Goal: Task Accomplishment & Management: Use online tool/utility

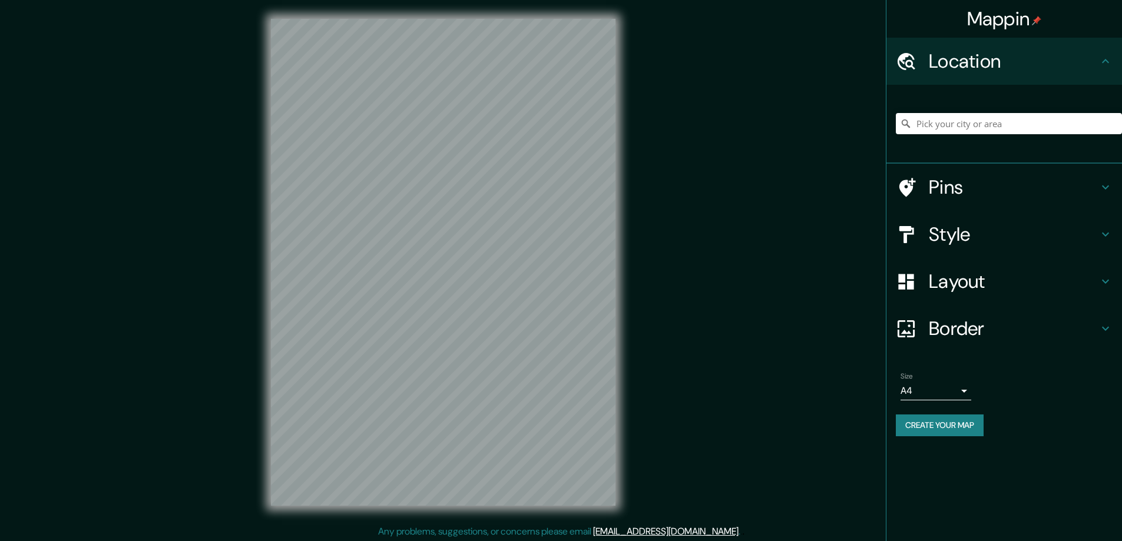
click at [950, 232] on h4 "Style" at bounding box center [1014, 235] width 170 height 24
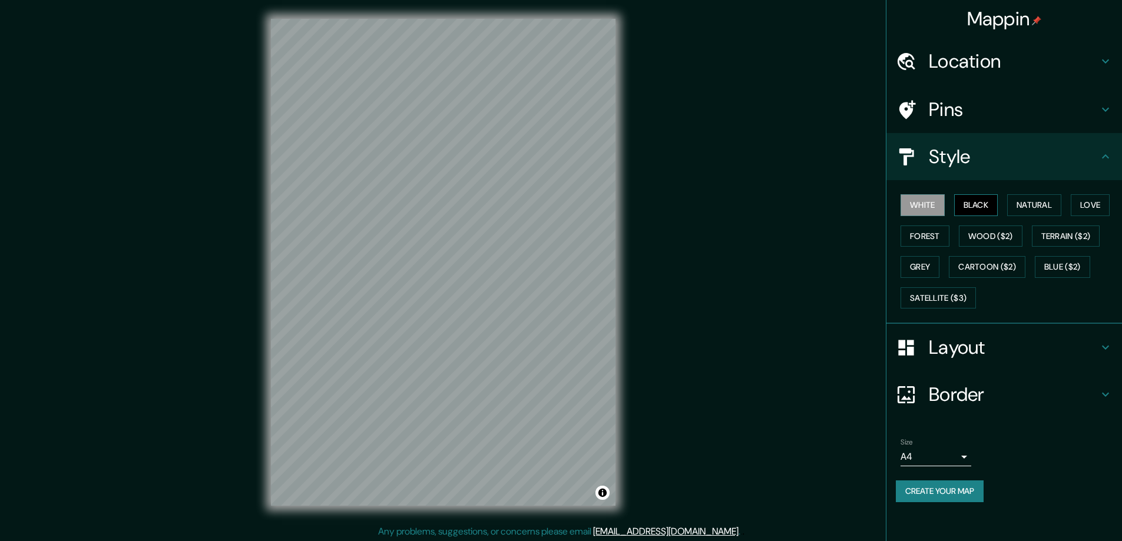
click at [974, 210] on button "Black" at bounding box center [976, 205] width 44 height 22
click at [966, 349] on h4 "Layout" at bounding box center [1014, 348] width 170 height 24
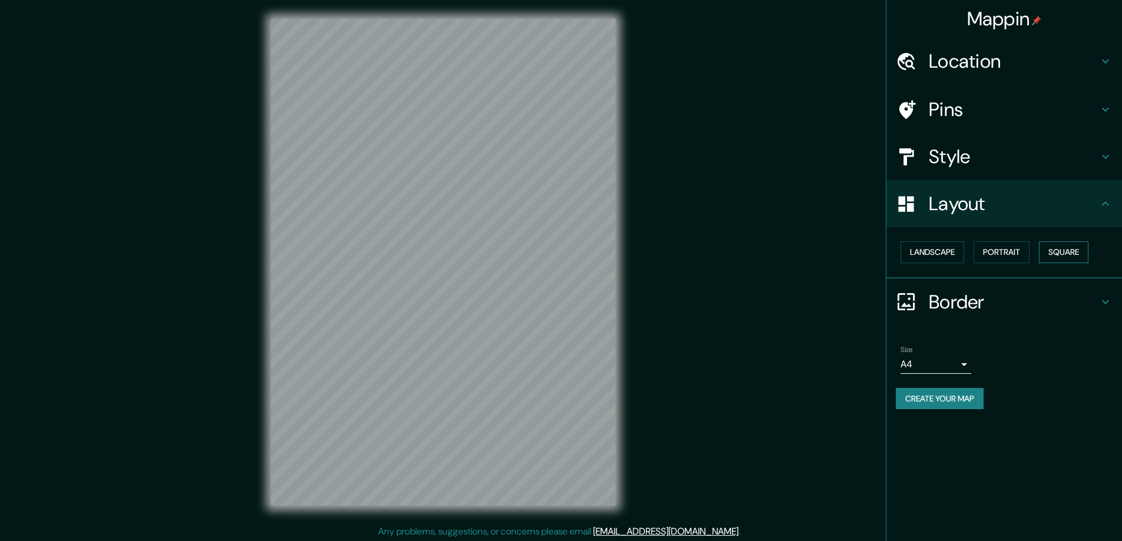
click at [1065, 250] on button "Square" at bounding box center [1063, 253] width 49 height 22
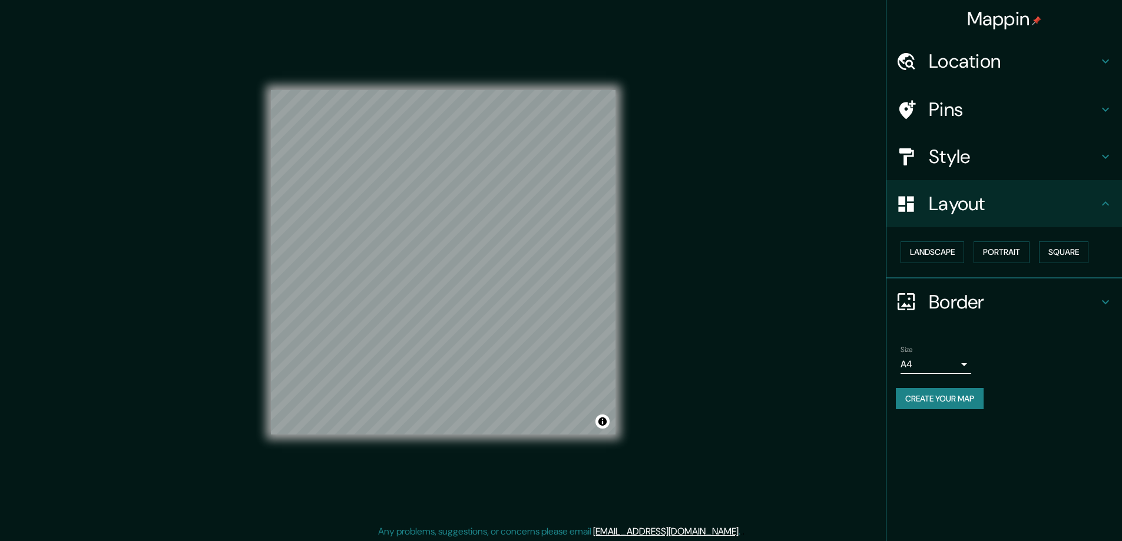
click at [963, 369] on body "Mappin Location Pins Style Layout Landscape Portrait Square Border Choose a bor…" at bounding box center [561, 270] width 1122 height 541
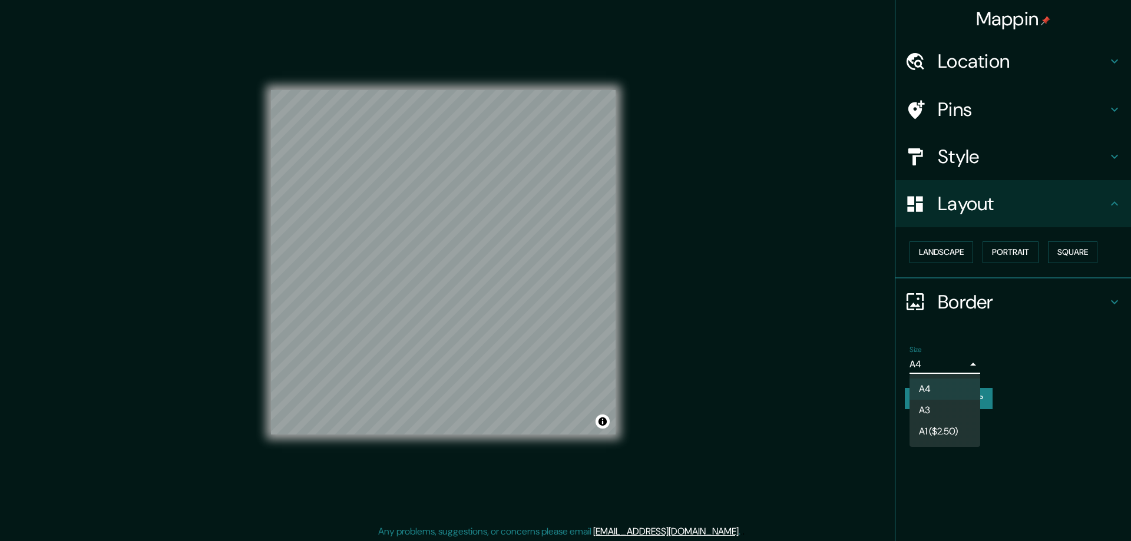
click at [924, 411] on li "A3" at bounding box center [945, 410] width 71 height 21
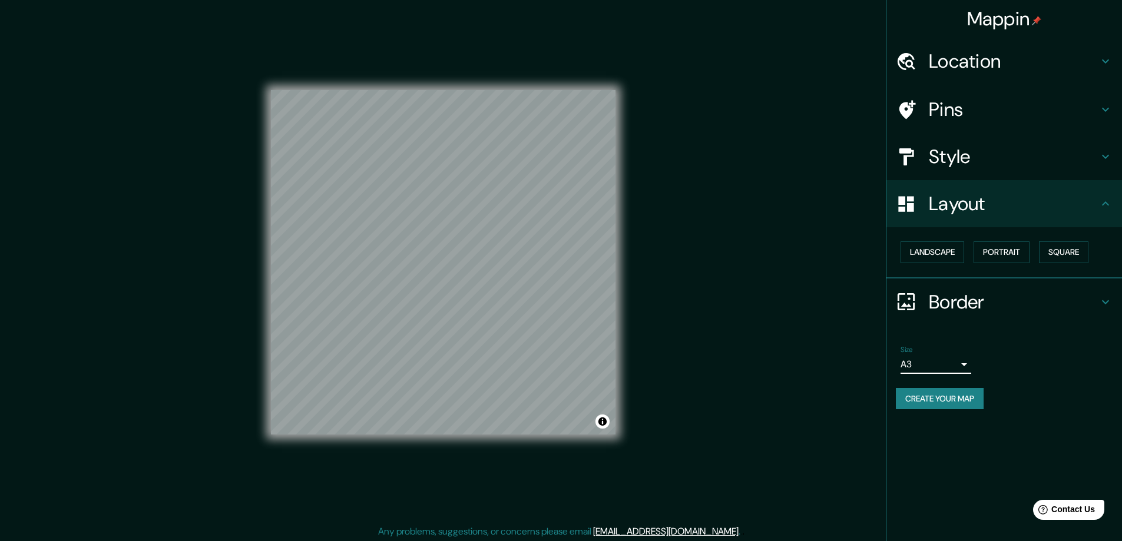
click at [945, 67] on h4 "Location" at bounding box center [1014, 61] width 170 height 24
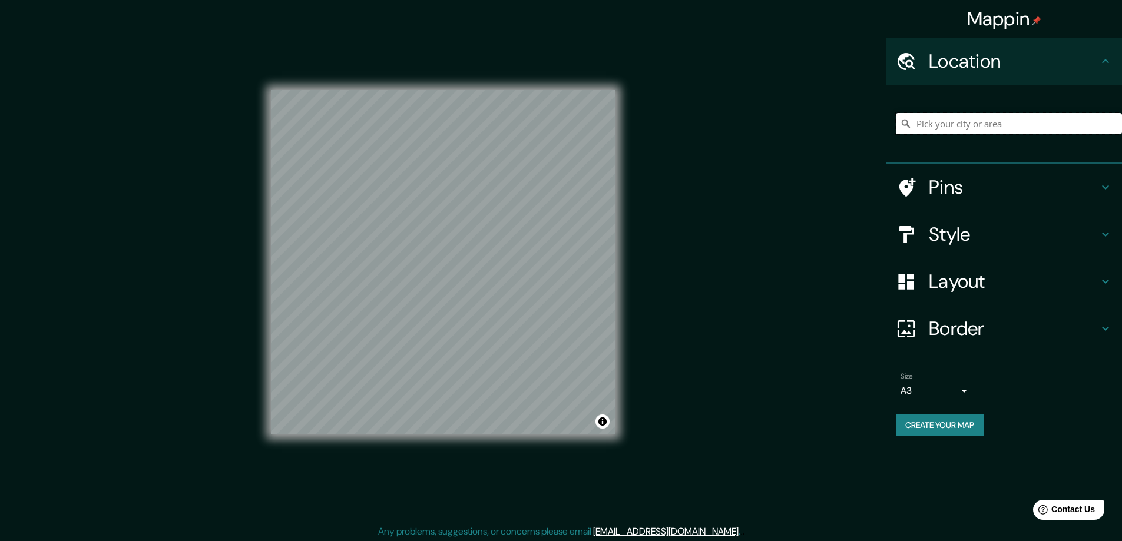
paste input "[STREET_ADDRESS][PERSON_NAME]"
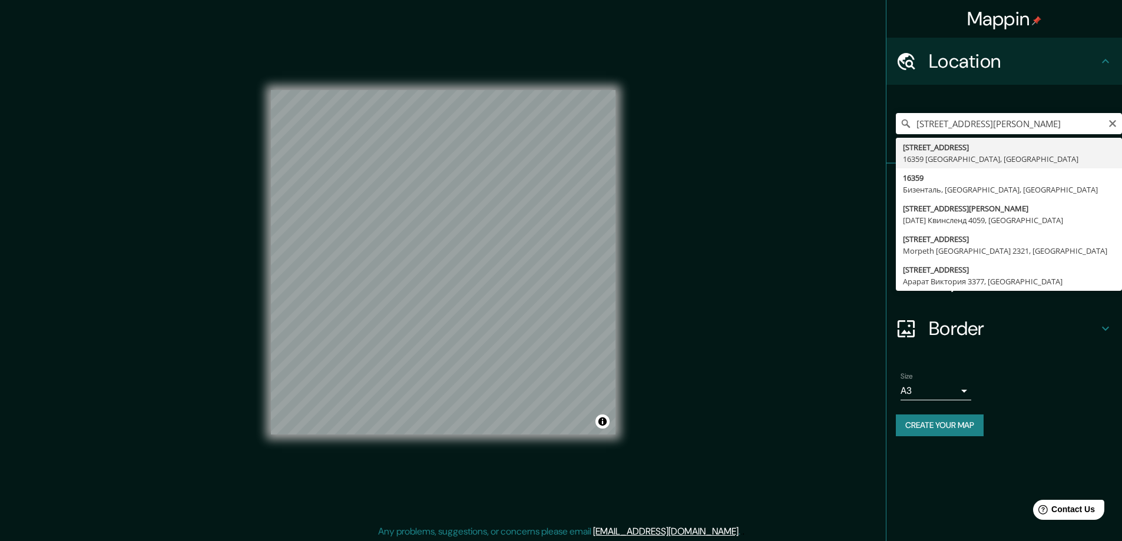
type input "[STREET_ADDRESS]"
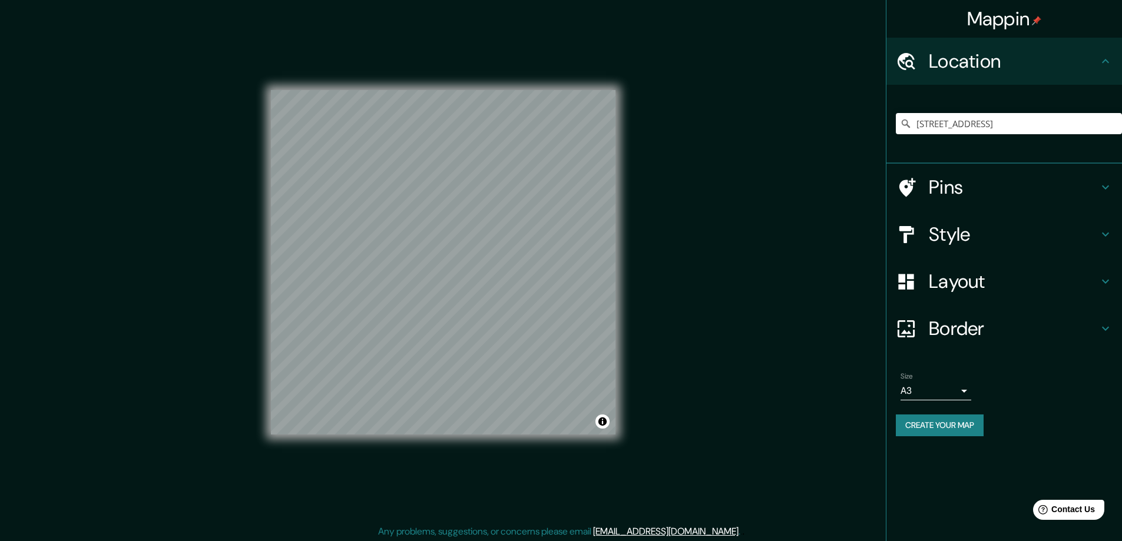
click at [925, 420] on button "Create your map" at bounding box center [940, 426] width 88 height 22
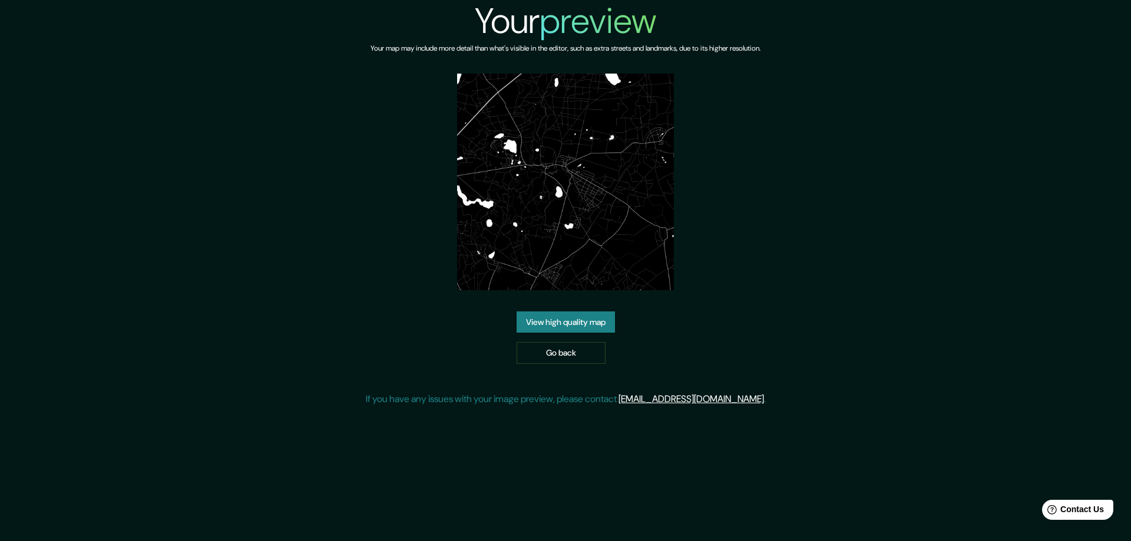
drag, startPoint x: 578, startPoint y: 317, endPoint x: 296, endPoint y: 244, distance: 291.3
click at [577, 318] on link "View high quality map" at bounding box center [566, 323] width 98 height 22
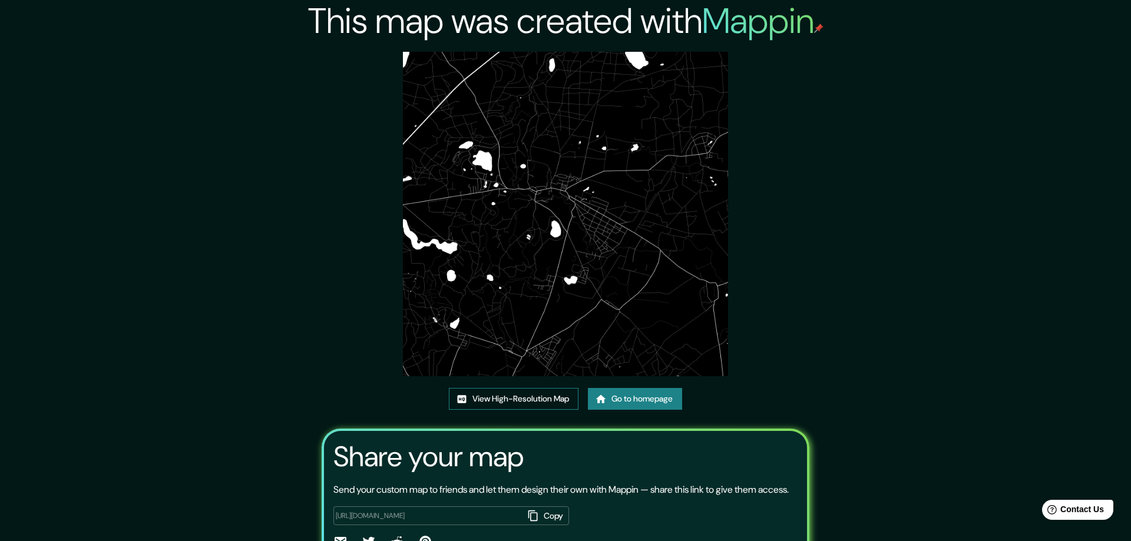
click at [472, 395] on link "View High-Resolution Map" at bounding box center [514, 399] width 130 height 22
click at [623, 401] on link "Go to homepage" at bounding box center [635, 399] width 94 height 22
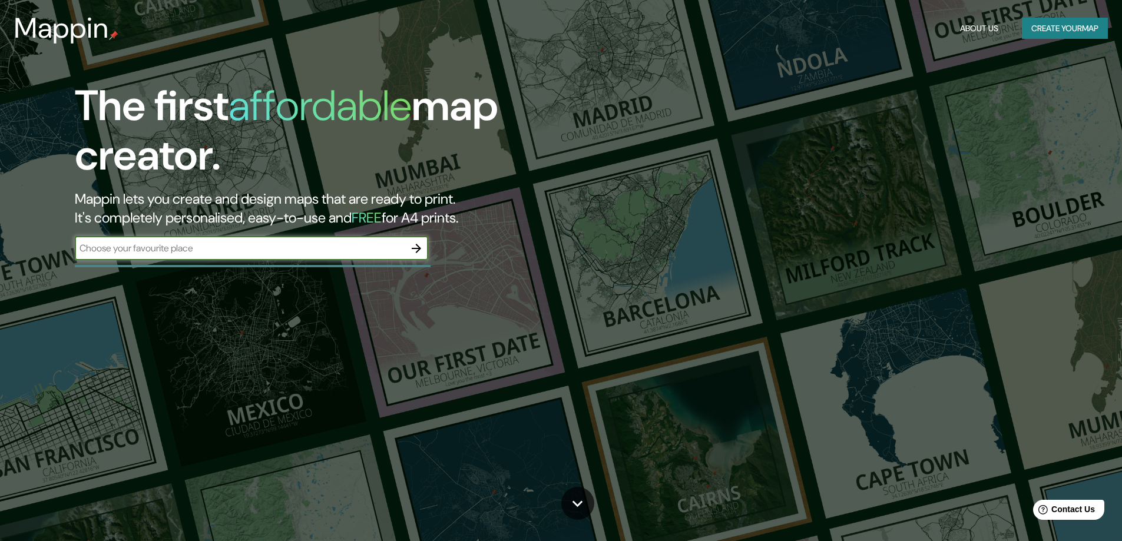
click at [416, 246] on icon "button" at bounding box center [416, 249] width 14 height 14
